Goal: Complete application form: Complete application form

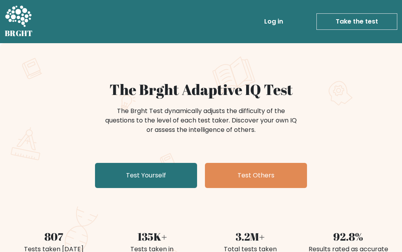
click at [165, 170] on link "Test Yourself" at bounding box center [146, 175] width 102 height 25
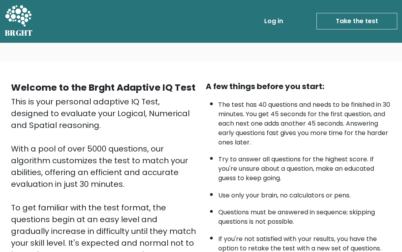
scroll to position [26, 0]
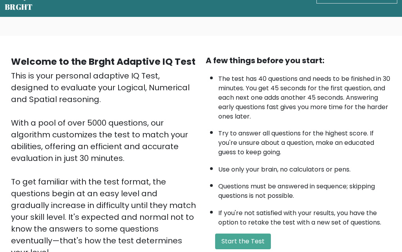
click at [326, 181] on li "Questions must be answered in sequence; skipping questions is not possible." at bounding box center [304, 189] width 173 height 23
click at [249, 234] on button "Start the Test" at bounding box center [243, 242] width 56 height 16
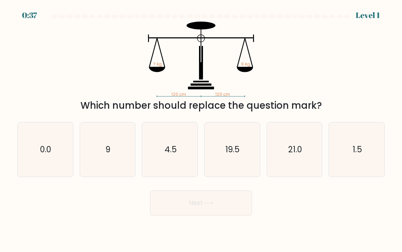
click at [123, 163] on icon "9" at bounding box center [107, 150] width 54 height 54
click at [201, 128] on input "b. 9" at bounding box center [201, 127] width 0 height 2
radio input "true"
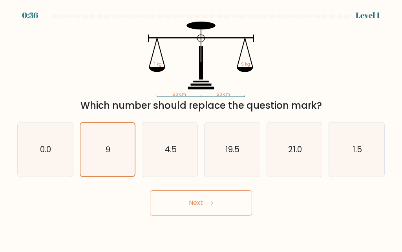
click at [216, 216] on button "Next" at bounding box center [201, 202] width 102 height 25
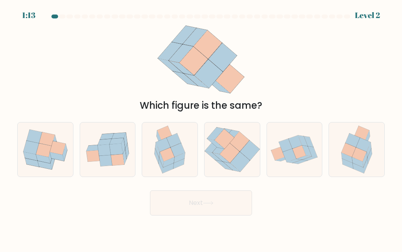
click at [362, 161] on icon at bounding box center [359, 155] width 15 height 14
click at [201, 128] on input "f." at bounding box center [201, 127] width 0 height 2
radio input "true"
click at [210, 208] on button "Next" at bounding box center [201, 202] width 102 height 25
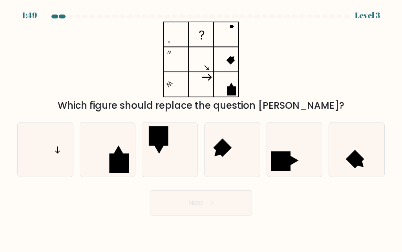
click at [44, 147] on icon at bounding box center [45, 150] width 54 height 54
click at [201, 128] on input "a." at bounding box center [201, 127] width 0 height 2
radio input "true"
click at [209, 205] on icon at bounding box center [208, 203] width 11 height 4
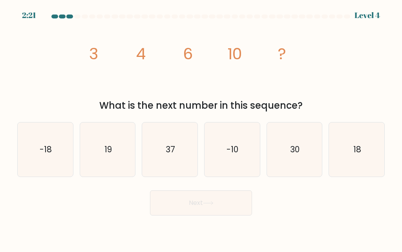
click at [112, 164] on icon "19" at bounding box center [107, 150] width 54 height 54
click at [201, 128] on input "b. 19" at bounding box center [201, 127] width 0 height 2
radio input "true"
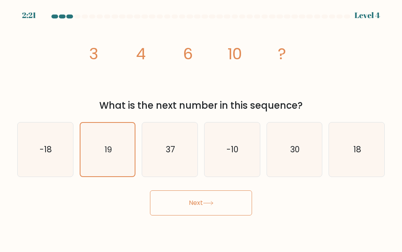
click at [208, 209] on button "Next" at bounding box center [201, 202] width 102 height 25
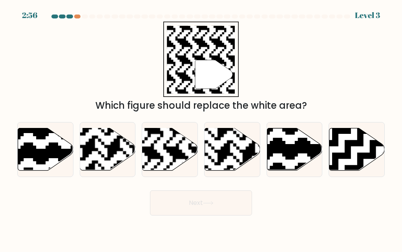
click at [166, 155] on rect at bounding box center [151, 128] width 100 height 100
click at [201, 128] on input "c." at bounding box center [201, 127] width 0 height 2
radio input "true"
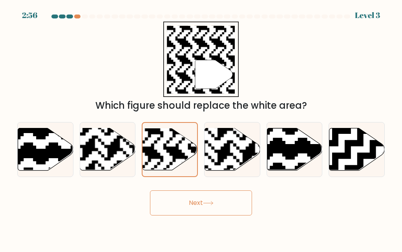
click at [210, 216] on button "Next" at bounding box center [201, 202] width 102 height 25
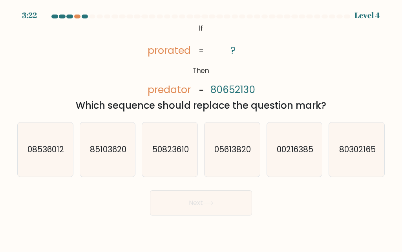
click at [357, 166] on icon "80302165" at bounding box center [357, 150] width 54 height 54
click at [201, 128] on input "f. 80302165" at bounding box center [201, 127] width 0 height 2
radio input "true"
click at [212, 210] on button "Next" at bounding box center [201, 202] width 102 height 25
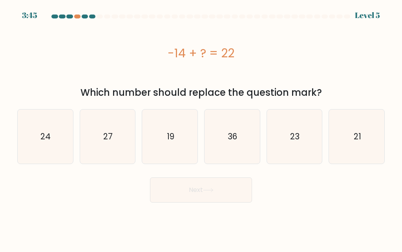
click at [240, 122] on icon "36" at bounding box center [232, 137] width 54 height 54
click at [201, 126] on input "d. 36" at bounding box center [201, 127] width 0 height 2
radio input "true"
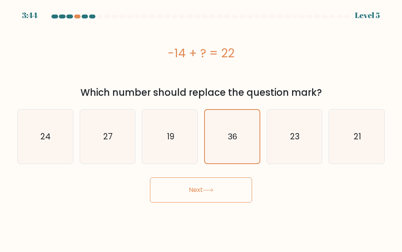
click at [217, 189] on button "Next" at bounding box center [201, 189] width 102 height 25
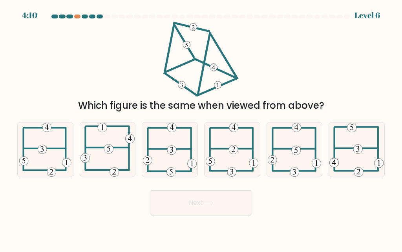
click at [232, 154] on 232 at bounding box center [233, 149] width 9 height 9
click at [201, 128] on input "d." at bounding box center [201, 127] width 0 height 2
radio input "true"
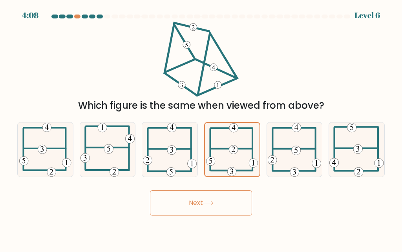
click at [204, 208] on button "Next" at bounding box center [201, 202] width 102 height 25
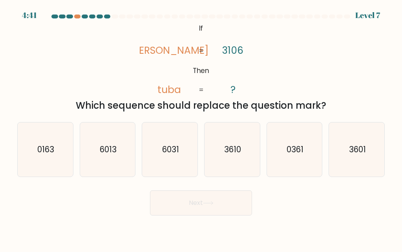
click at [357, 155] on text "3601" at bounding box center [357, 149] width 17 height 11
click at [201, 128] on input "f. 3601" at bounding box center [201, 127] width 0 height 2
radio input "true"
click at [339, 216] on div "Next" at bounding box center [201, 201] width 377 height 29
click at [293, 155] on text "0361" at bounding box center [295, 149] width 17 height 11
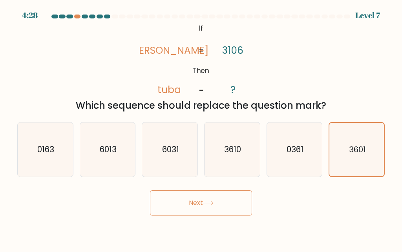
click at [201, 128] on input "e. 0361" at bounding box center [201, 127] width 0 height 2
radio input "true"
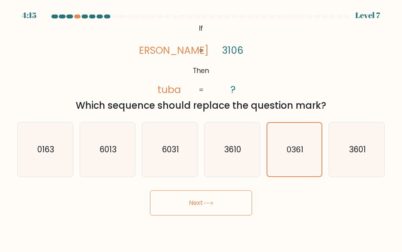
click at [229, 155] on text "3610" at bounding box center [232, 149] width 17 height 11
click at [201, 128] on input "d. 3610" at bounding box center [201, 127] width 0 height 2
radio input "true"
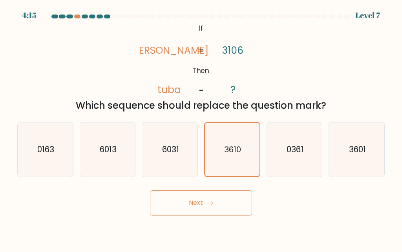
click at [202, 216] on button "Next" at bounding box center [201, 202] width 102 height 25
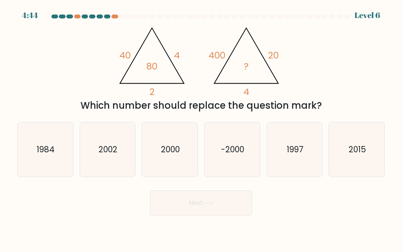
click at [38, 155] on text "1984" at bounding box center [46, 149] width 18 height 11
click at [201, 128] on input "a. 1984" at bounding box center [201, 127] width 0 height 2
radio input "true"
click at [194, 213] on button "Next" at bounding box center [201, 202] width 102 height 25
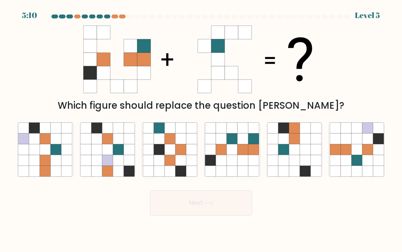
click at [229, 155] on icon at bounding box center [232, 149] width 11 height 11
click at [201, 128] on input "d." at bounding box center [201, 127] width 0 height 2
radio input "true"
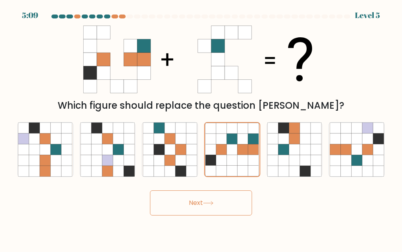
click at [194, 216] on button "Next" at bounding box center [201, 202] width 102 height 25
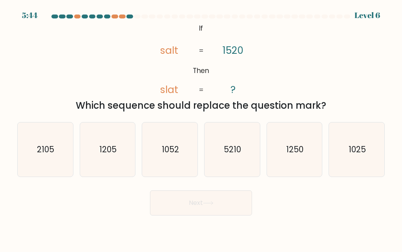
click at [361, 155] on text "1025" at bounding box center [357, 149] width 17 height 11
click at [201, 128] on input "f. 1025" at bounding box center [201, 127] width 0 height 2
radio input "true"
click at [223, 216] on button "Next" at bounding box center [201, 202] width 102 height 25
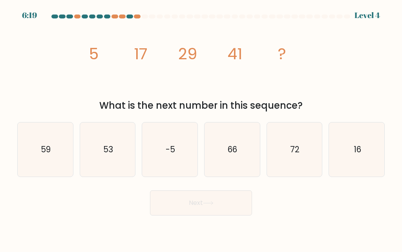
click at [56, 161] on icon "59" at bounding box center [45, 150] width 54 height 54
click at [201, 128] on input "a. 59" at bounding box center [201, 127] width 0 height 2
radio input "true"
click at [181, 209] on button "Next" at bounding box center [201, 202] width 102 height 25
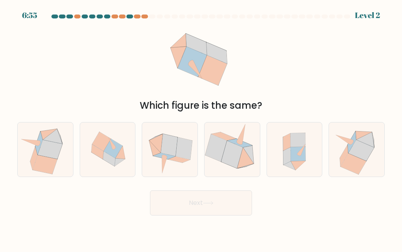
click at [162, 170] on icon at bounding box center [169, 150] width 55 height 54
click at [201, 128] on input "c." at bounding box center [201, 127] width 0 height 2
radio input "true"
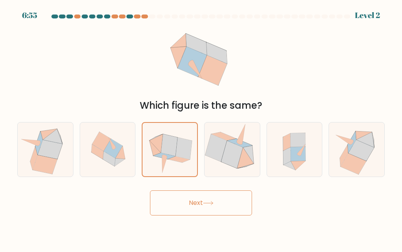
click at [179, 208] on button "Next" at bounding box center [201, 202] width 102 height 25
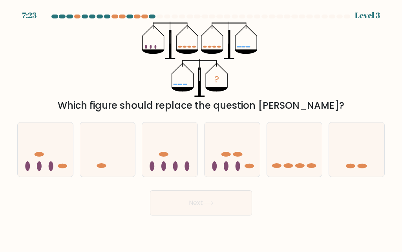
click at [230, 157] on ellipse at bounding box center [225, 154] width 9 height 5
click at [201, 128] on input "d." at bounding box center [201, 127] width 0 height 2
radio input "true"
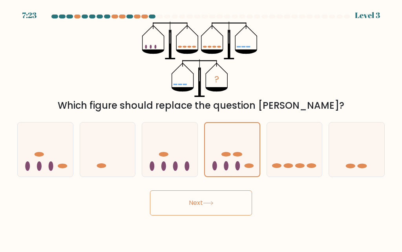
click at [205, 205] on icon at bounding box center [208, 203] width 11 height 4
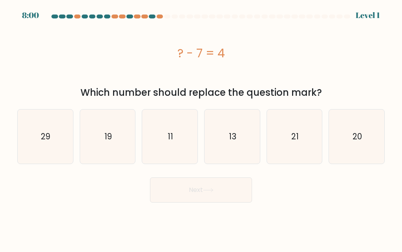
click at [168, 143] on icon "11" at bounding box center [170, 137] width 54 height 54
click at [201, 128] on input "c. 11" at bounding box center [201, 127] width 0 height 2
radio input "true"
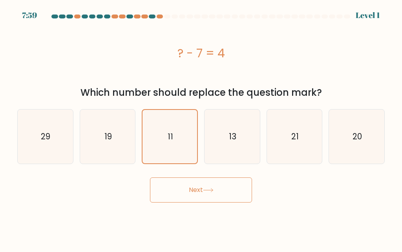
click at [183, 193] on button "Next" at bounding box center [201, 189] width 102 height 25
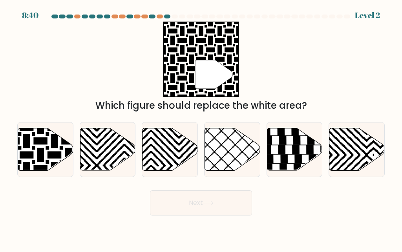
click at [24, 156] on icon at bounding box center [27, 127] width 112 height 112
click at [201, 128] on input "a." at bounding box center [201, 127] width 0 height 2
radio input "true"
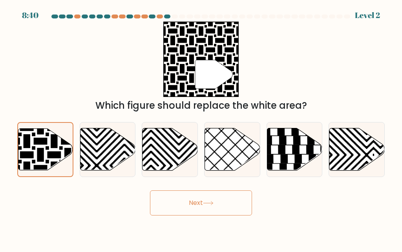
click at [185, 212] on button "Next" at bounding box center [201, 202] width 102 height 25
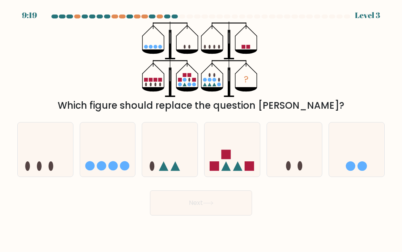
click at [230, 152] on icon at bounding box center [232, 149] width 55 height 46
click at [201, 128] on input "d." at bounding box center [201, 127] width 0 height 2
radio input "true"
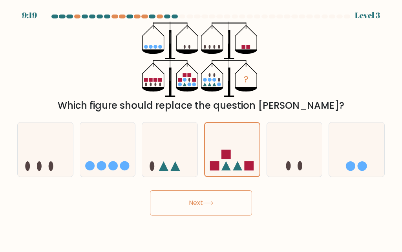
click at [207, 205] on icon at bounding box center [207, 203] width 9 height 4
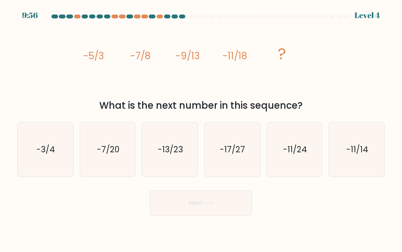
click at [236, 170] on icon "-17/27" at bounding box center [232, 150] width 54 height 54
click at [201, 128] on input "d. -17/27" at bounding box center [201, 127] width 0 height 2
radio input "true"
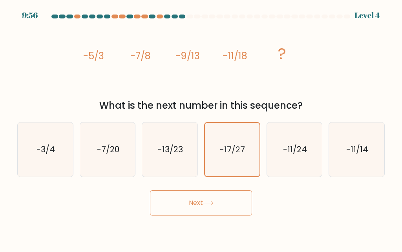
click at [207, 211] on button "Next" at bounding box center [201, 202] width 102 height 25
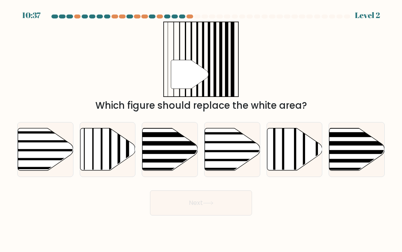
click at [112, 170] on icon at bounding box center [107, 149] width 55 height 42
click at [201, 128] on input "b." at bounding box center [201, 127] width 0 height 2
radio input "true"
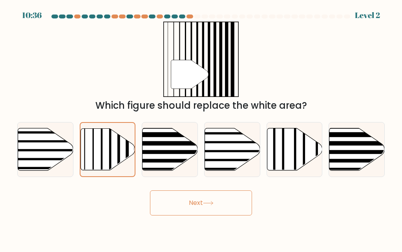
click at [164, 211] on button "Next" at bounding box center [201, 202] width 102 height 25
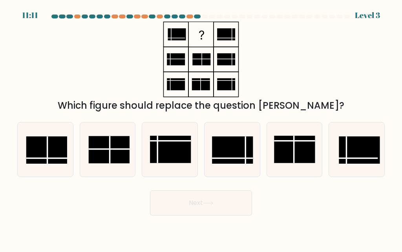
click at [48, 162] on line at bounding box center [48, 149] width 0 height 27
click at [201, 128] on input "a." at bounding box center [201, 127] width 0 height 2
radio input "true"
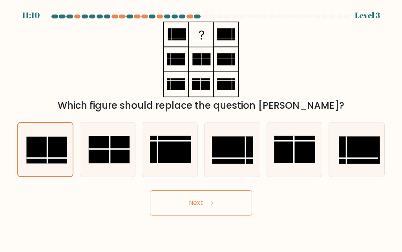
click at [183, 216] on button "Next" at bounding box center [201, 202] width 102 height 25
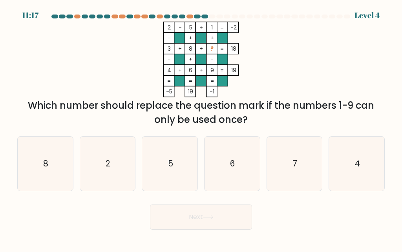
click at [287, 174] on icon "7" at bounding box center [294, 164] width 54 height 54
click at [201, 128] on input "e. 7" at bounding box center [201, 127] width 0 height 2
radio input "true"
click at [222, 223] on button "Next" at bounding box center [201, 217] width 102 height 25
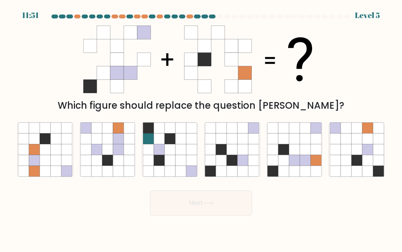
click at [306, 166] on icon at bounding box center [305, 160] width 11 height 11
click at [201, 128] on input "e." at bounding box center [201, 127] width 0 height 2
radio input "true"
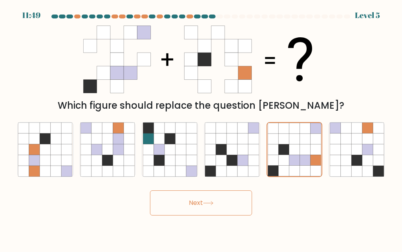
click at [220, 212] on button "Next" at bounding box center [201, 202] width 102 height 25
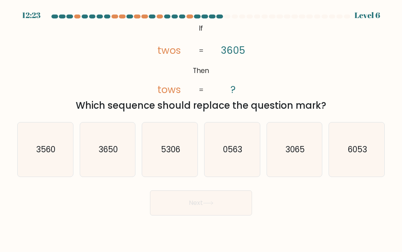
click at [39, 155] on text "3560" at bounding box center [45, 149] width 19 height 11
click at [201, 128] on input "a. 3560" at bounding box center [201, 127] width 0 height 2
radio input "true"
click at [217, 216] on button "Next" at bounding box center [201, 202] width 102 height 25
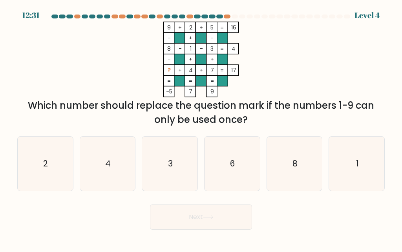
click at [231, 169] on text "6" at bounding box center [232, 163] width 5 height 11
click at [201, 128] on input "d. 6" at bounding box center [201, 127] width 0 height 2
radio input "true"
click at [194, 227] on button "Next" at bounding box center [201, 217] width 102 height 25
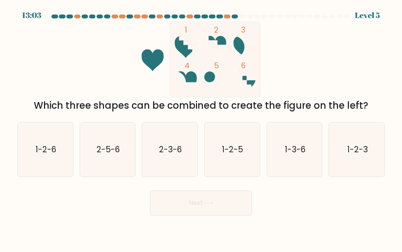
click at [36, 177] on icon "1-2-6" at bounding box center [45, 150] width 54 height 54
click at [201, 128] on input "a. 1-2-6" at bounding box center [201, 127] width 0 height 2
radio input "true"
click at [179, 209] on button "Next" at bounding box center [201, 202] width 102 height 25
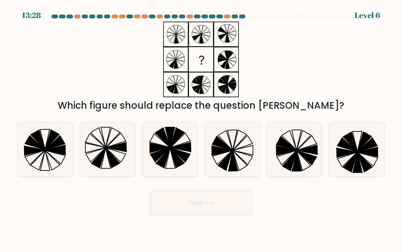
click at [230, 155] on icon at bounding box center [222, 150] width 20 height 9
click at [201, 128] on input "d." at bounding box center [201, 127] width 0 height 2
radio input "true"
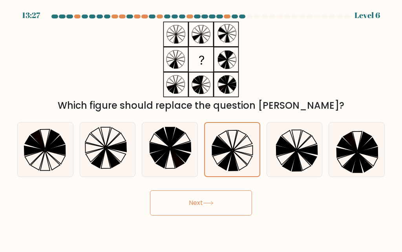
click at [174, 212] on button "Next" at bounding box center [201, 202] width 102 height 25
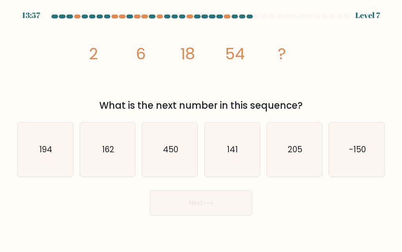
click at [243, 152] on icon "141" at bounding box center [232, 150] width 54 height 54
click at [201, 128] on input "d. 141" at bounding box center [201, 127] width 0 height 2
radio input "true"
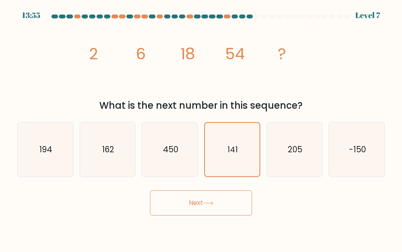
click at [181, 215] on button "Next" at bounding box center [201, 202] width 102 height 25
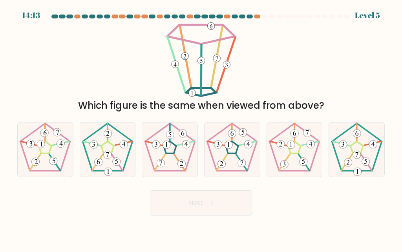
click at [170, 162] on icon at bounding box center [170, 150] width 54 height 54
click at [201, 128] on input "c." at bounding box center [201, 127] width 0 height 2
radio input "true"
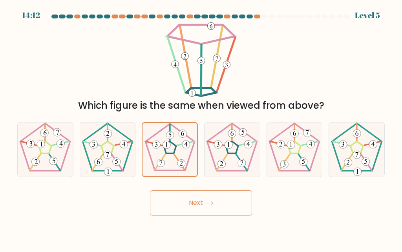
click at [202, 213] on button "Next" at bounding box center [201, 202] width 102 height 25
